Goal: Task Accomplishment & Management: Complete application form

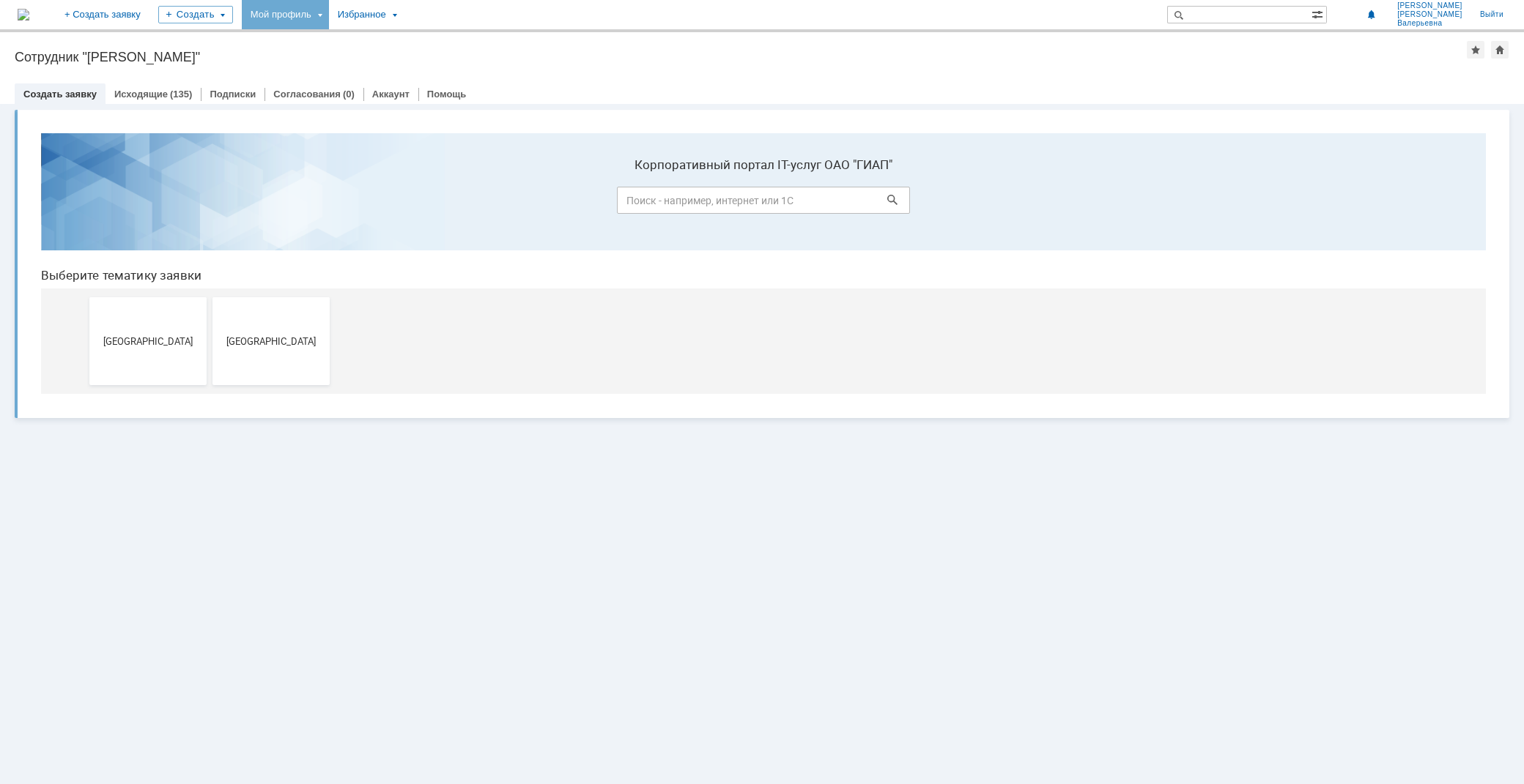
click at [324, 8] on div "Мой профиль" at bounding box center [286, 14] width 88 height 29
click at [457, 64] on link "Мои заявки" at bounding box center [417, 68] width 112 height 18
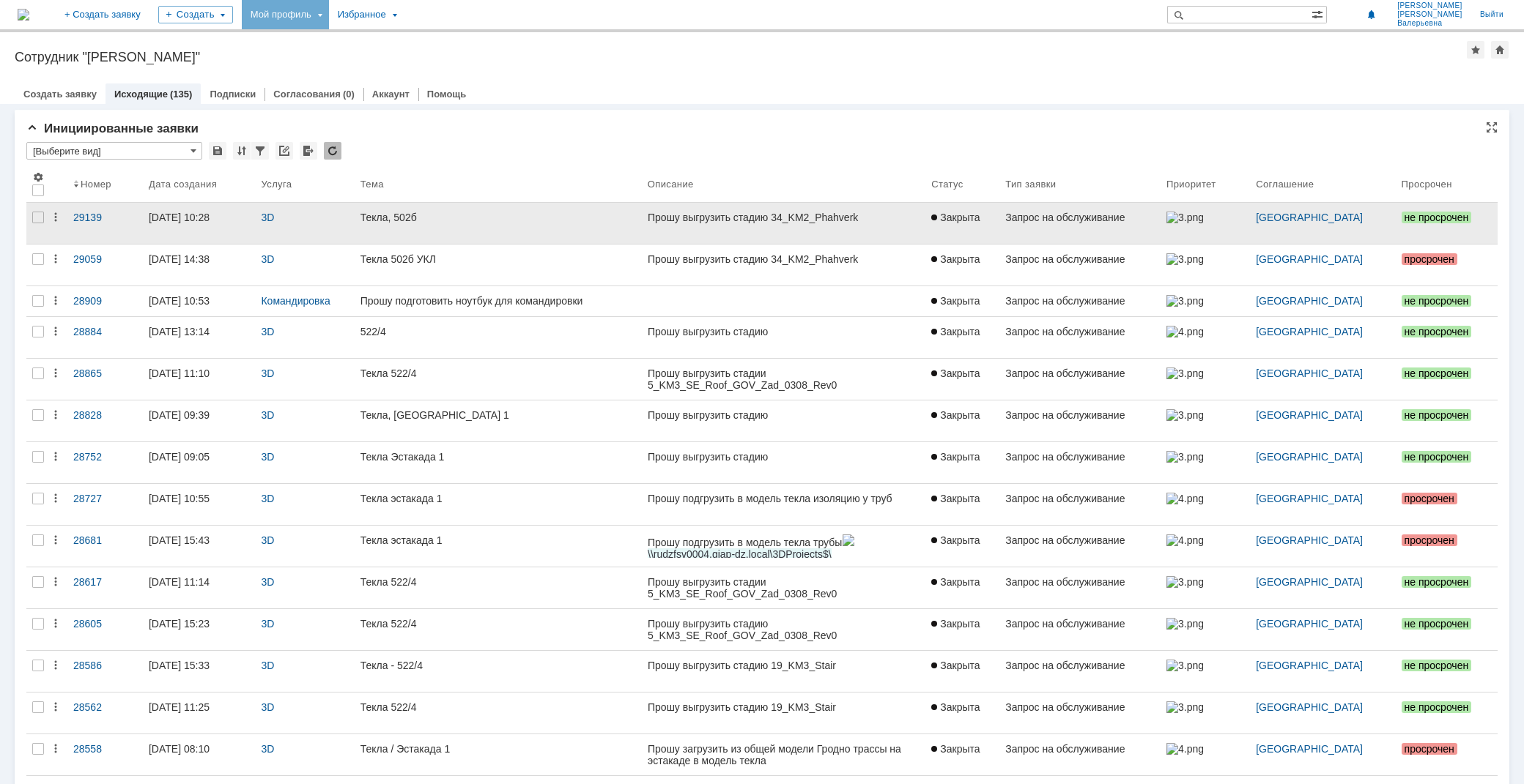
click at [745, 224] on div at bounding box center [783, 229] width 272 height 12
click at [746, 223] on div at bounding box center [783, 229] width 272 height 12
click at [772, 212] on iframe at bounding box center [783, 229] width 272 height 34
click at [772, 210] on div "Назад | Сотрудник "Потапова Екатерина Валерьевна" Сотрудник "Потапова Екатерина…" at bounding box center [762, 408] width 1524 height 752
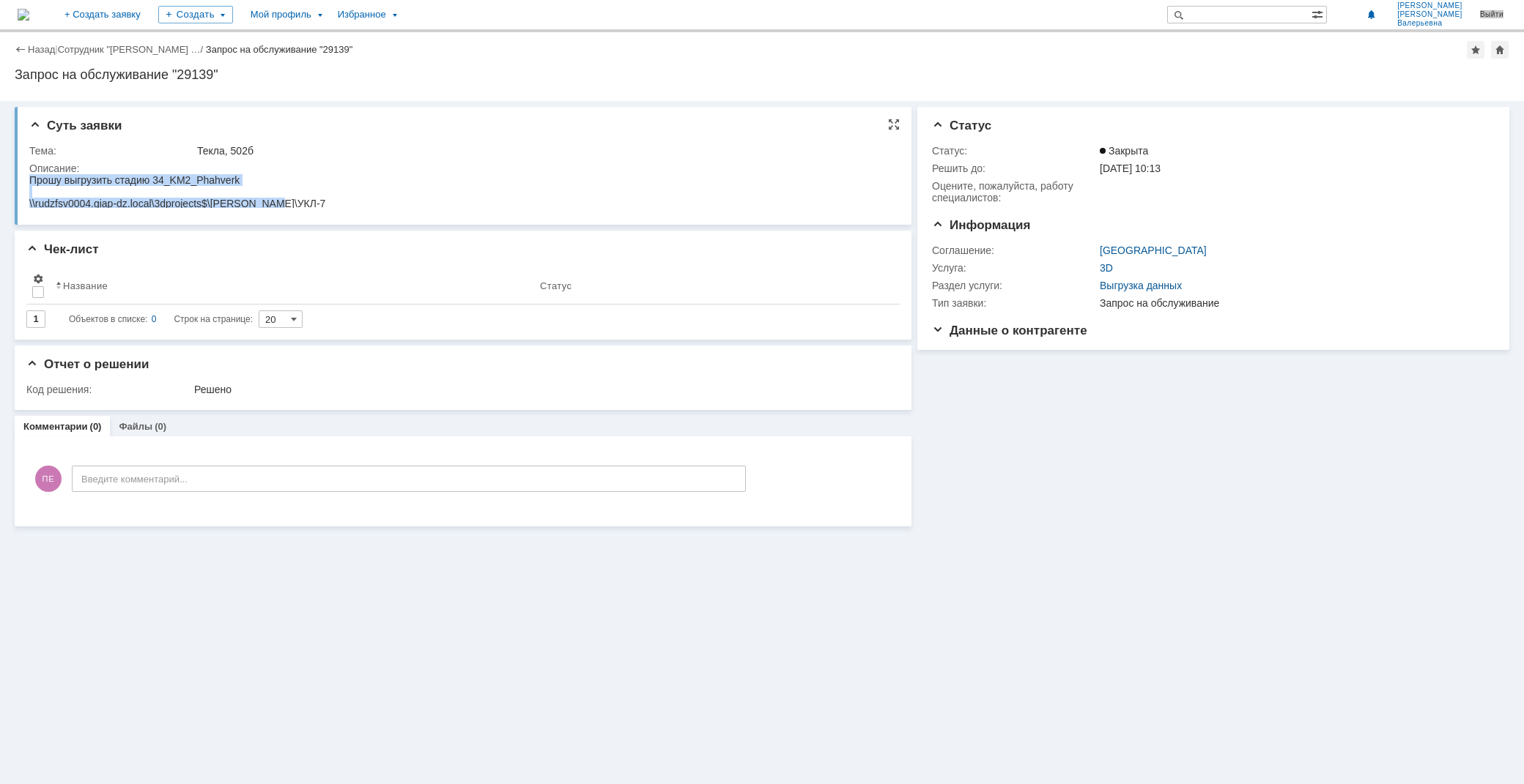
drag, startPoint x: 290, startPoint y: 201, endPoint x: 18, endPoint y: 177, distance: 273.1
click at [29, 177] on html "Прошу выгрузить стадию 34_KM2_Phahverk \\rudzfsv0004.giap-dz.local\3dprojects$\…" at bounding box center [460, 191] width 861 height 35
copy body "Прошу выгрузить стадию 34_KM2_Phahverk \\rudzfsv0004.giap-dz.local\3dprojects$\…"
click at [149, 17] on link "+ Создать заявку" at bounding box center [102, 14] width 94 height 29
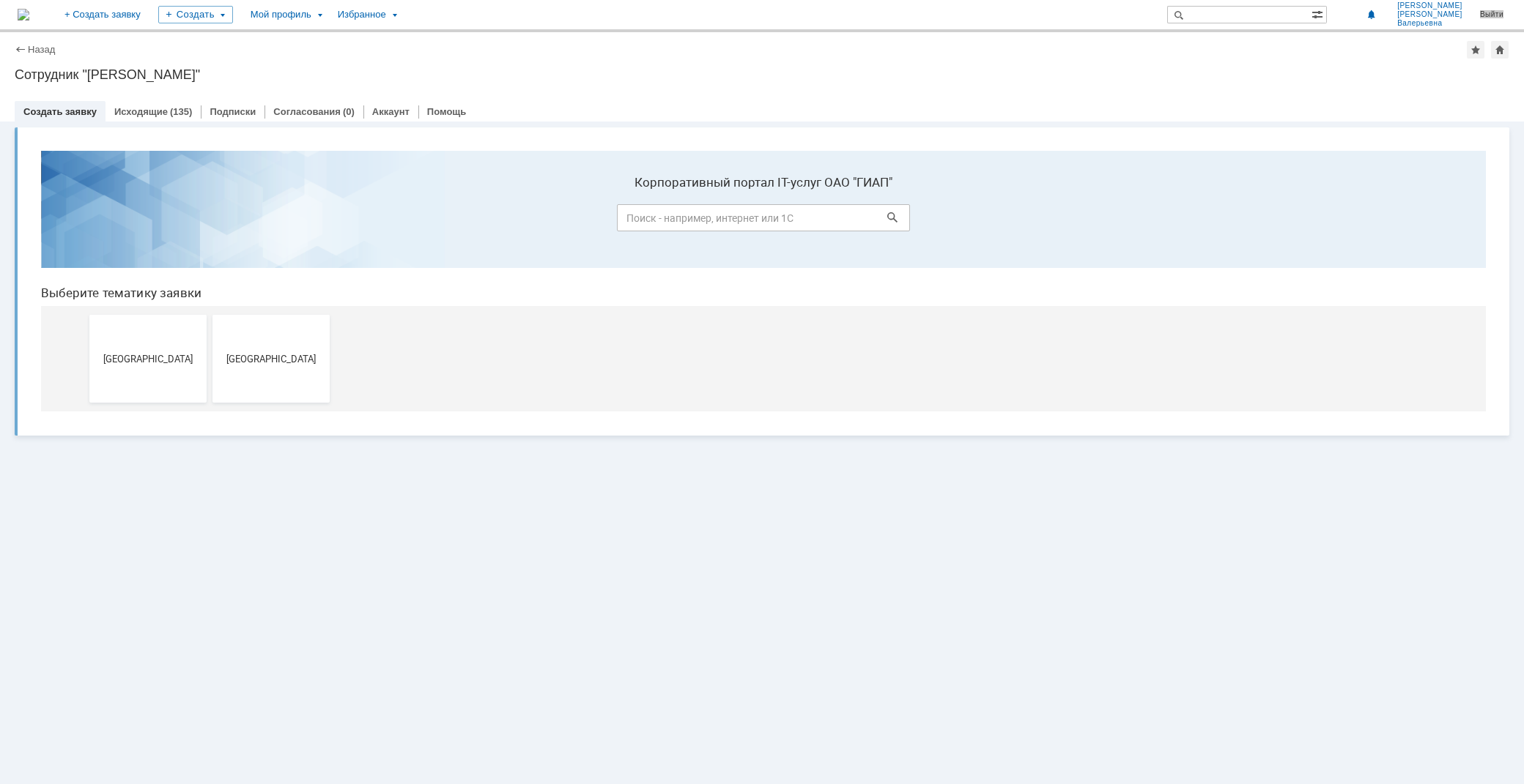
click at [181, 325] on button "[GEOGRAPHIC_DATA]" at bounding box center [147, 359] width 117 height 88
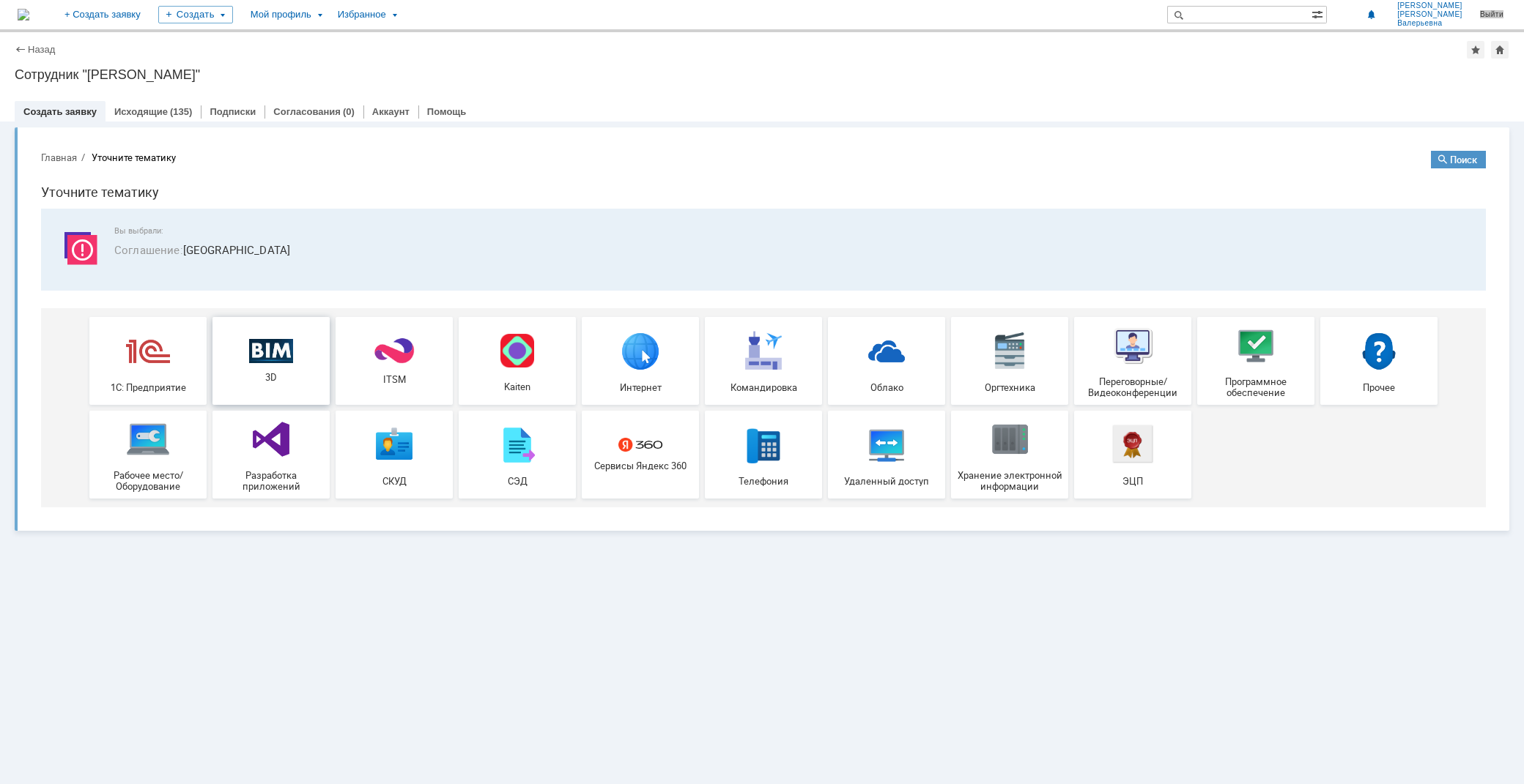
click at [272, 352] on img at bounding box center [271, 351] width 44 height 25
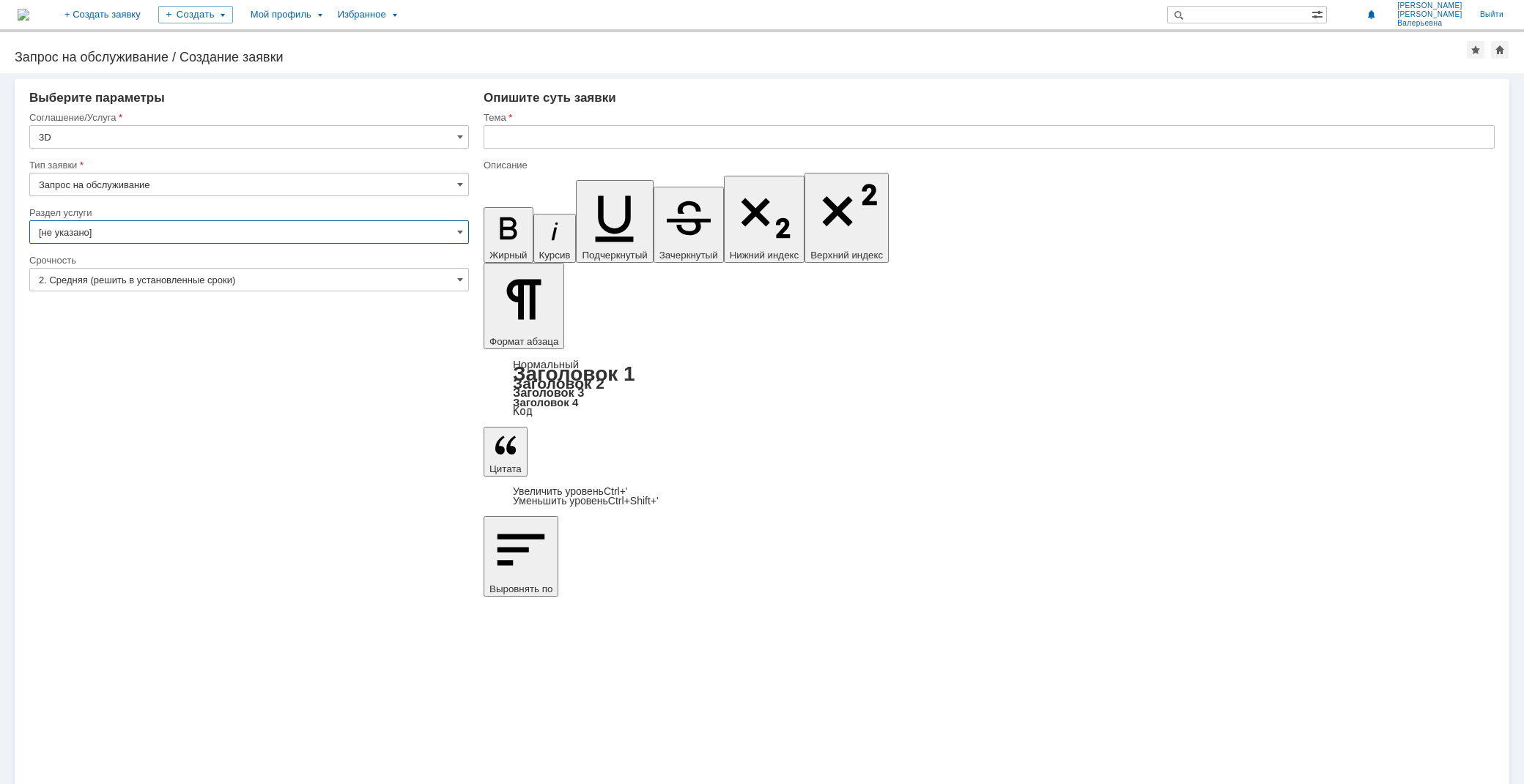
click at [145, 229] on input "[не указано]" at bounding box center [249, 232] width 440 height 23
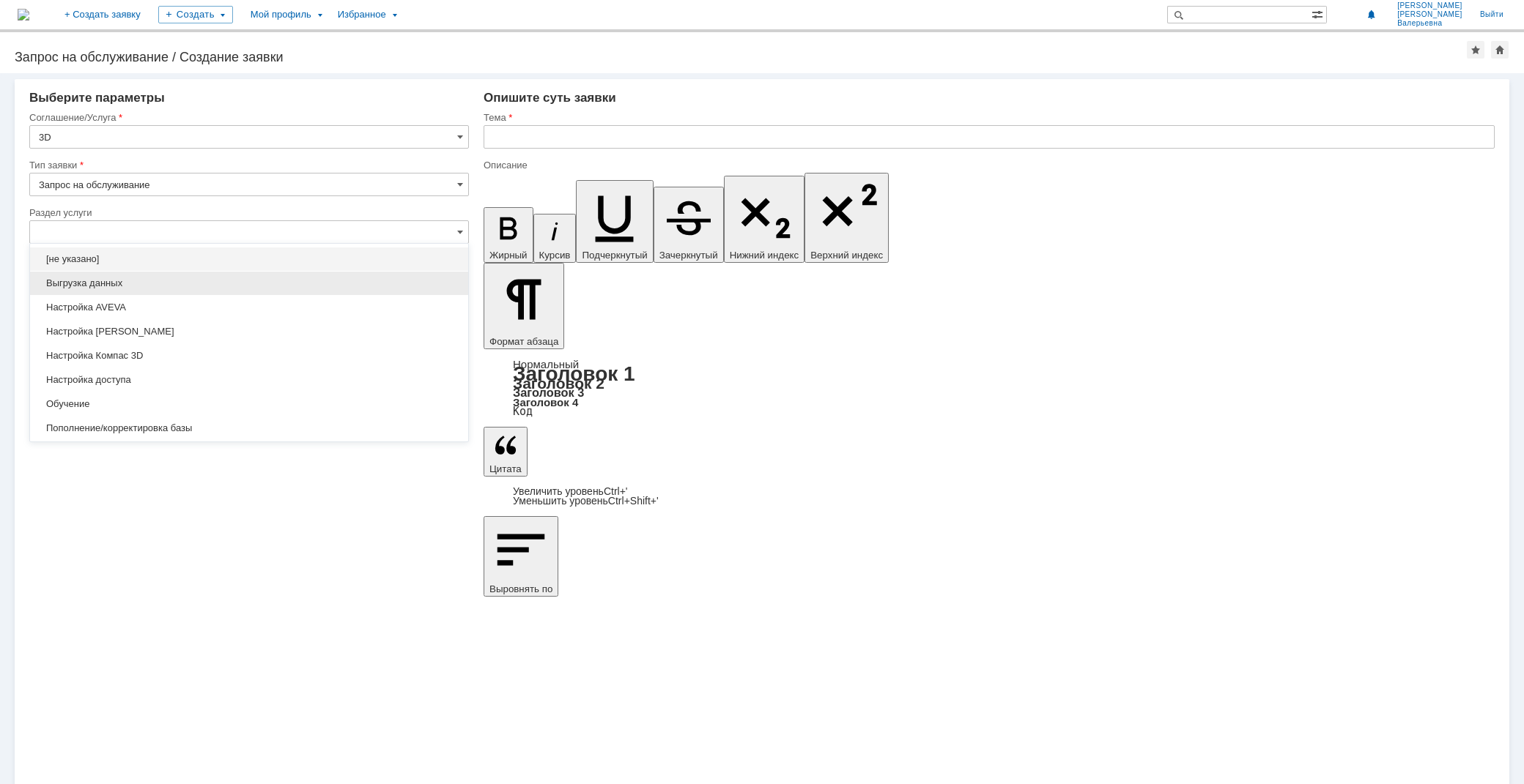
click at [132, 278] on span "Выгрузка данных" at bounding box center [248, 283] width 421 height 12
type input "Выгрузка данных"
type input "ПО: Revit/[PERSON_NAME] Проект ** Корпус **"
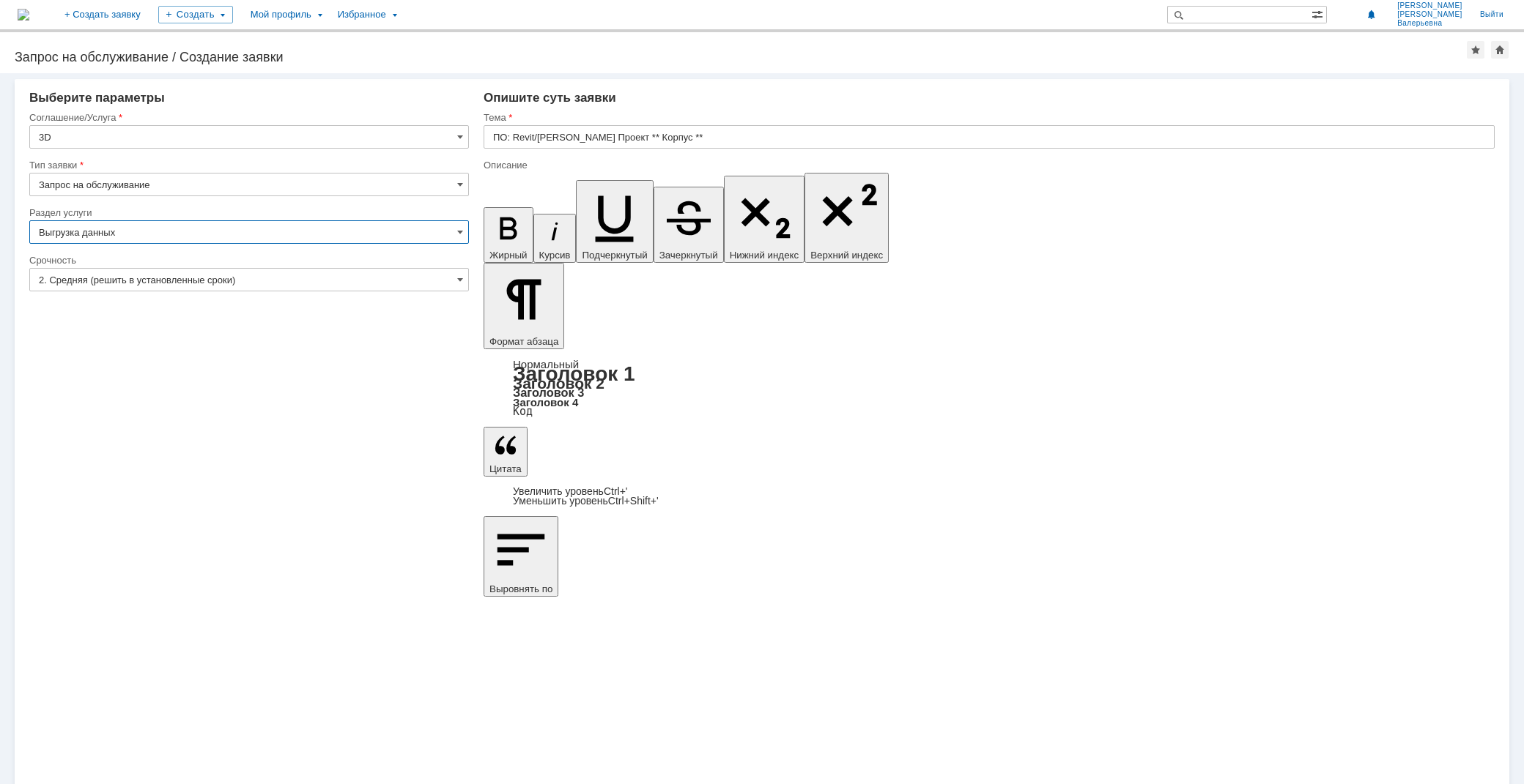
type input "Выгрузка данных"
click at [724, 125] on input "ПО: Revit/[PERSON_NAME] Проект ** Корпус **" at bounding box center [989, 137] width 1011 height 23
type input "Текла 502б, УКЛ"
drag, startPoint x: 503, startPoint y: 5528, endPoint x: 409, endPoint y: 5504, distance: 97.0
